Goal: Information Seeking & Learning: Learn about a topic

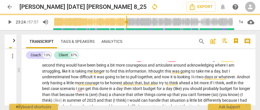
scroll to position [1667, 0]
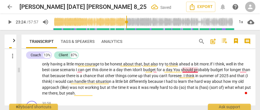
click at [76, 72] on span "scenario" at bounding box center [68, 70] width 16 height 5
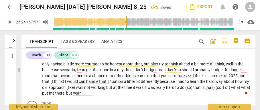
click at [226, 66] on span "well" at bounding box center [230, 64] width 8 height 5
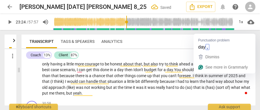
click at [248, 75] on p "Yeah . I think the first thing that I could have done is , I had a hard time , …" at bounding box center [146, 11] width 209 height 170
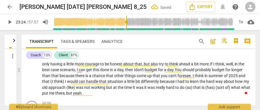
click at [239, 78] on span "and" at bounding box center [242, 76] width 7 height 5
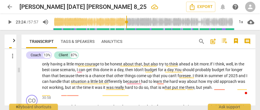
click at [92, 90] on span "time" at bounding box center [87, 87] width 9 height 5
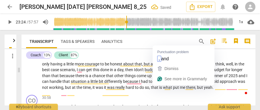
click at [228, 78] on span "2025" at bounding box center [233, 76] width 10 height 5
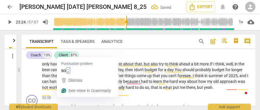
click at [145, 90] on span "so," at bounding box center [148, 87] width 6 height 5
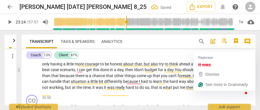
click at [96, 90] on span "it" at bounding box center [93, 87] width 3 height 5
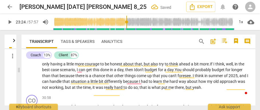
scroll to position [1629, 0]
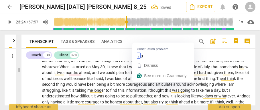
click at [235, 75] on span "like" at bounding box center [238, 72] width 7 height 5
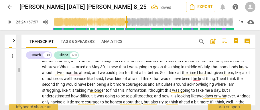
click at [87, 81] on span "because" at bounding box center [79, 78] width 16 height 5
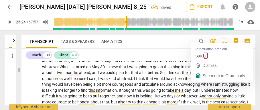
click at [98, 81] on span "said," at bounding box center [93, 78] width 9 height 5
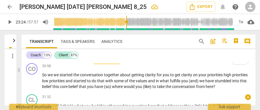
scroll to position [1705, 0]
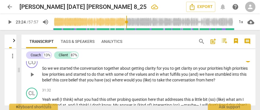
click at [46, 71] on span "So" at bounding box center [44, 68] width 5 height 5
click at [100, 71] on span "conversation" at bounding box center [93, 68] width 24 height 5
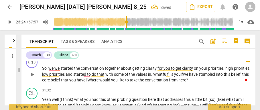
click at [66, 77] on span "priorities" at bounding box center [57, 74] width 16 height 5
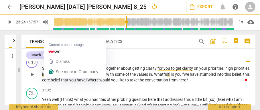
click at [54, 71] on span "we" at bounding box center [57, 68] width 6 height 5
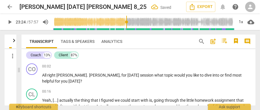
scroll to position [1743, 0]
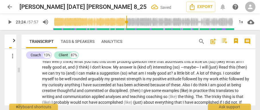
click at [52, 64] on span "Yeah" at bounding box center [47, 61] width 10 height 5
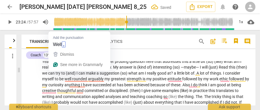
click at [60, 64] on span "Well" at bounding box center [56, 61] width 7 height 5
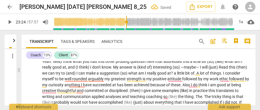
click at [110, 64] on span "other" at bounding box center [110, 61] width 10 height 5
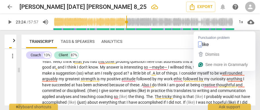
click at [207, 64] on span "bit" at bounding box center [204, 61] width 5 height 5
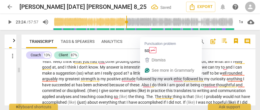
click at [144, 70] on span "interesting" at bounding box center [134, 67] width 20 height 5
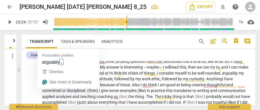
click at [222, 76] on span "arguably" at bounding box center [230, 73] width 17 height 5
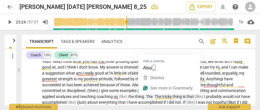
click at [141, 87] on span "Also" at bounding box center [136, 85] width 9 height 5
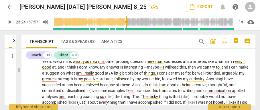
click at [126, 93] on span "examples" at bounding box center [117, 90] width 18 height 5
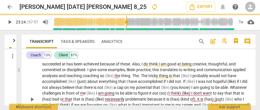
scroll to position [1763, 0]
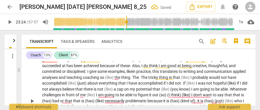
click at [119, 74] on span "examples," at bounding box center [117, 71] width 19 height 5
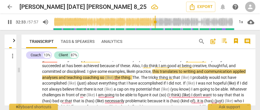
click at [6, 23] on span "pause" at bounding box center [9, 22] width 7 height 7
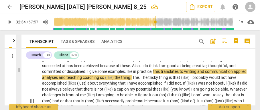
type input "1954"
click at [147, 74] on span "practice" at bounding box center [144, 71] width 14 height 5
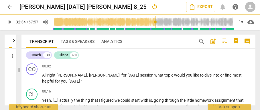
scroll to position [1782, 0]
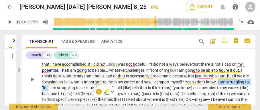
click at [226, 84] on span "struggling" at bounding box center [235, 82] width 19 height 5
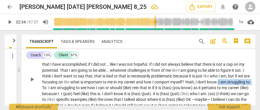
drag, startPoint x: 53, startPoint y: 98, endPoint x: 87, endPoint y: 98, distance: 34.7
click at [87, 98] on p "Yeah . Well , I think what you had this other probing question here that addres…" at bounding box center [146, 79] width 209 height 117
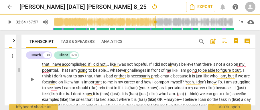
click at [127, 73] on span "whatever" at bounding box center [118, 70] width 17 height 5
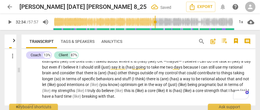
scroll to position [1801, 0]
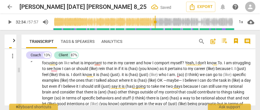
click at [233, 65] on span "struggling" at bounding box center [242, 63] width 18 height 5
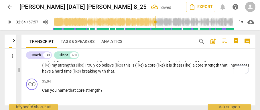
scroll to position [1820, 0]
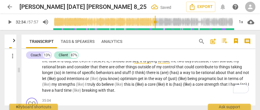
click at [219, 69] on span "things" at bounding box center [225, 67] width 12 height 5
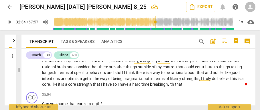
scroll to position [1782, 0]
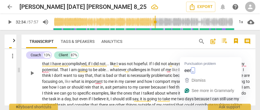
click at [151, 90] on span "career" at bounding box center [145, 87] width 12 height 5
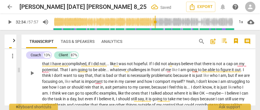
click at [172, 72] on span "me" at bounding box center [169, 70] width 6 height 5
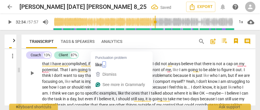
click at [71, 84] on span "like" at bounding box center [68, 81] width 7 height 5
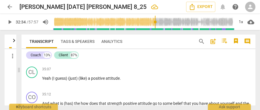
scroll to position [1877, 0]
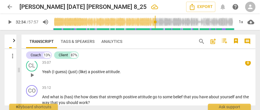
click at [52, 74] on span "(I" at bounding box center [53, 72] width 3 height 5
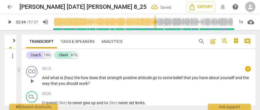
drag, startPoint x: 59, startPoint y: 90, endPoint x: 78, endPoint y: 97, distance: 19.9
click at [59, 80] on span "what" at bounding box center [55, 78] width 10 height 5
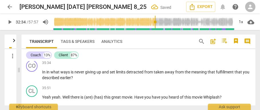
scroll to position [1928, 0]
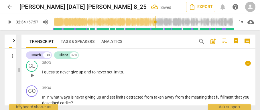
click at [55, 74] on span "guess" at bounding box center [49, 72] width 11 height 5
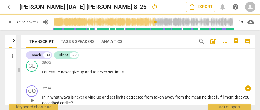
scroll to position [1966, 0]
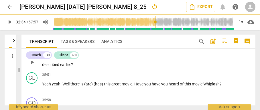
click at [47, 61] on span "in" at bounding box center [48, 59] width 4 height 5
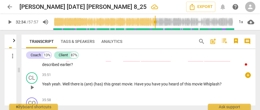
scroll to position [1985, 0]
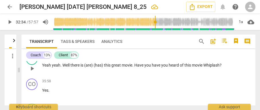
click at [60, 68] on span "." at bounding box center [61, 65] width 2 height 5
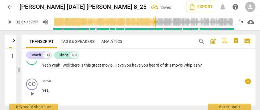
scroll to position [2028, 0]
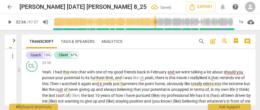
scroll to position [2032, 0]
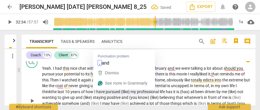
click at [92, 82] on span "again" at bounding box center [86, 80] width 11 height 5
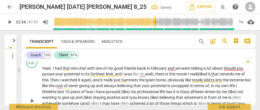
click at [230, 82] on span "extreme" at bounding box center [237, 80] width 15 height 5
click at [167, 71] on span "February" at bounding box center [159, 68] width 17 height 5
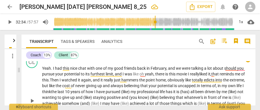
click at [111, 88] on span "and" at bounding box center [107, 86] width 8 height 5
click at [81, 94] on span "years" at bounding box center [75, 92] width 11 height 5
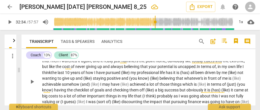
scroll to position [2070, 0]
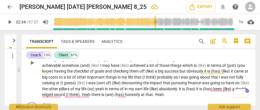
click at [121, 56] on span "pursued" at bounding box center [113, 54] width 15 height 5
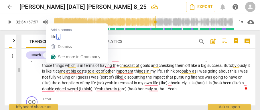
click at [237, 50] on span "life" at bounding box center [240, 48] width 6 height 5
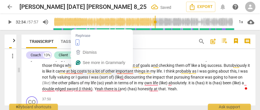
click at [243, 56] on span "up" at bounding box center [245, 54] width 5 height 5
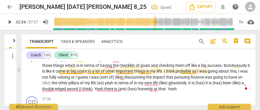
click at [224, 68] on span "But" at bounding box center [227, 65] width 6 height 5
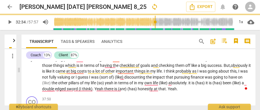
click at [231, 68] on span "obviously" at bounding box center [240, 65] width 18 height 5
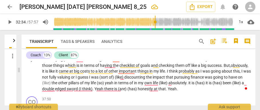
click at [201, 56] on span "me" at bounding box center [198, 54] width 6 height 5
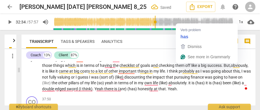
click at [160, 56] on span "t" at bounding box center [159, 54] width 2 height 5
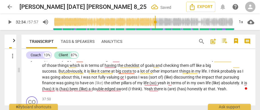
click at [85, 62] on span "positive" at bounding box center [77, 59] width 15 height 5
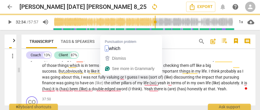
click at [70, 68] on span "things" at bounding box center [64, 65] width 12 height 5
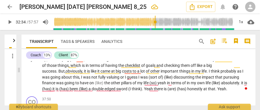
click at [120, 80] on span "valuing" at bounding box center [114, 77] width 14 height 5
click at [126, 80] on span "or" at bounding box center [123, 77] width 5 height 5
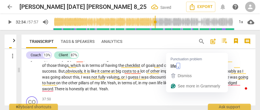
click at [163, 85] on span "life" at bounding box center [160, 83] width 6 height 5
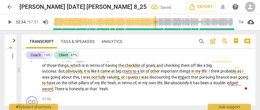
click at [171, 80] on span "discounting" at bounding box center [160, 77] width 22 height 5
click at [242, 92] on p "Yeah . I had this nice chat with one of my good friends back in February, and w…" at bounding box center [146, 59] width 209 height 65
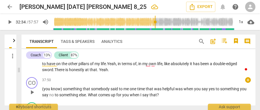
scroll to position [2109, 0]
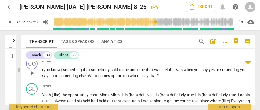
drag, startPoint x: 42, startPoint y: 82, endPoint x: 61, endPoint y: 82, distance: 19.8
click at [61, 81] on div "CO play_arrow pause 37:50 + keyboard_arrow_right (you know) something that some…" at bounding box center [138, 68] width 234 height 25
click at [43, 72] on span "(you" at bounding box center [46, 70] width 9 height 5
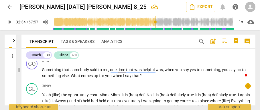
scroll to position [2147, 0]
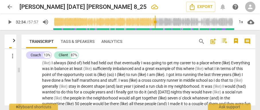
click at [46, 59] on span "Yeah" at bounding box center [47, 57] width 10 height 5
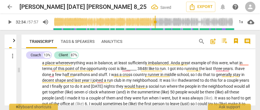
scroll to position [2147, 0]
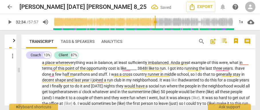
click at [83, 88] on span "it" at bounding box center [81, 86] width 3 height 5
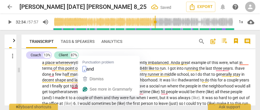
click at [239, 82] on span "years" at bounding box center [244, 80] width 10 height 5
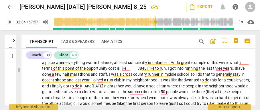
scroll to position [2166, 0]
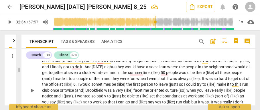
click at [110, 75] on span "whatever" at bounding box center [100, 72] width 17 height 5
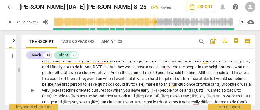
scroll to position [2217, 0]
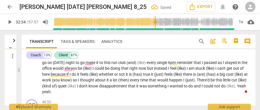
click at [48, 65] on span "go" at bounding box center [44, 62] width 5 height 5
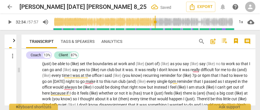
click at [55, 54] on span "like)" at bounding box center [51, 52] width 8 height 5
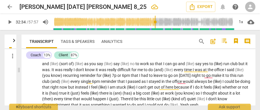
type input "1954"
